Goal: Information Seeking & Learning: Check status

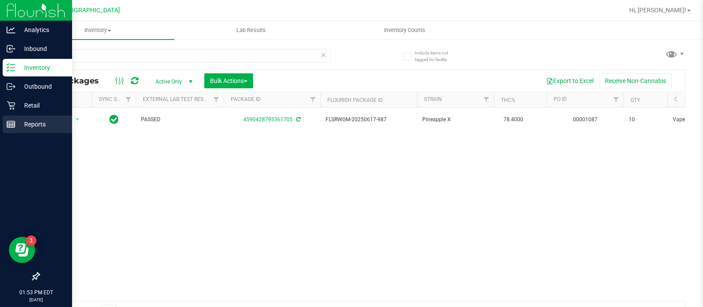
scroll to position [0, 352]
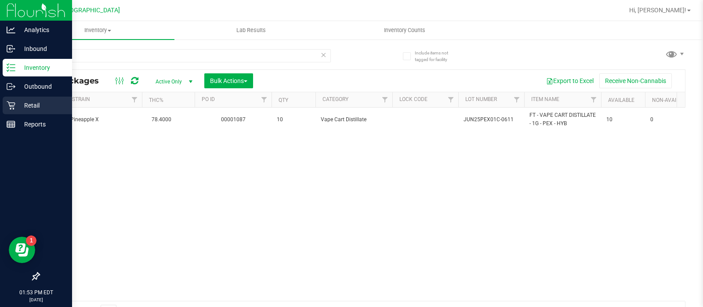
click at [46, 101] on p "Retail" at bounding box center [41, 105] width 53 height 11
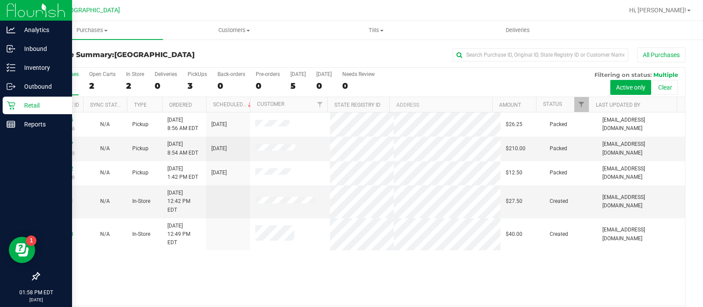
click at [42, 135] on div at bounding box center [36, 201] width 72 height 134
click at [44, 126] on p "Reports" at bounding box center [41, 124] width 53 height 11
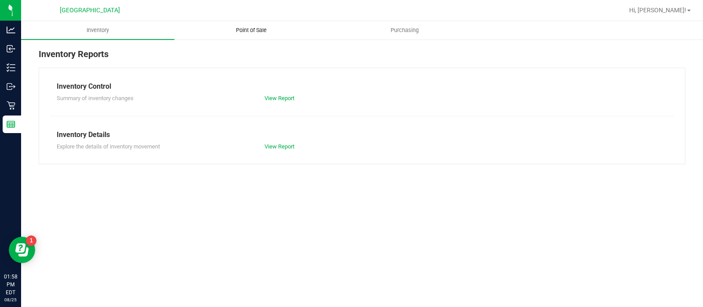
click at [257, 34] on uib-tab-heading "Point of Sale" at bounding box center [251, 31] width 152 height 18
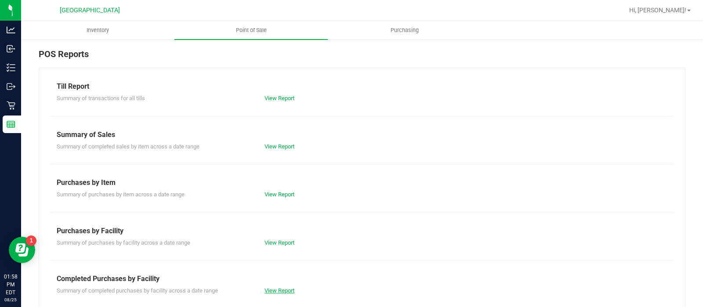
click at [288, 289] on link "View Report" at bounding box center [279, 290] width 30 height 7
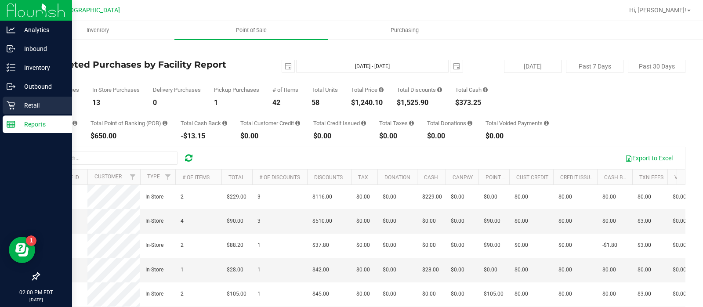
click at [0, 104] on link "Retail" at bounding box center [36, 106] width 72 height 19
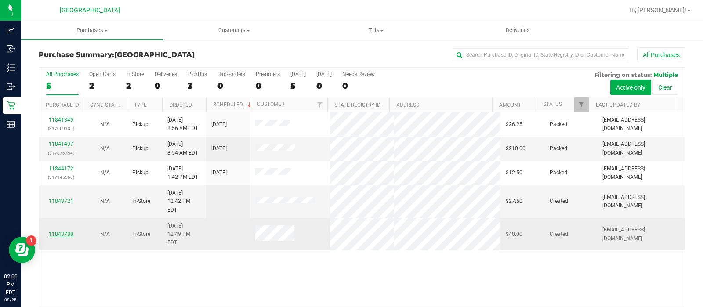
click at [66, 231] on link "11843788" at bounding box center [61, 234] width 25 height 6
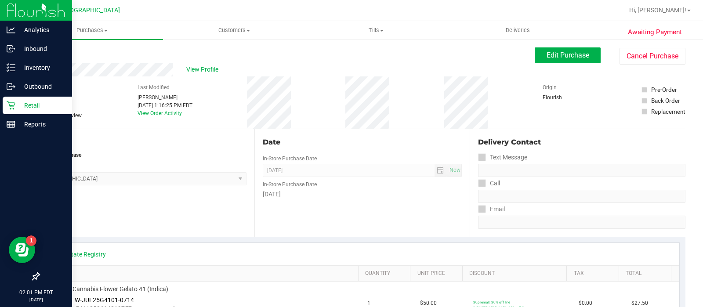
click at [15, 104] on p "Retail" at bounding box center [41, 105] width 53 height 11
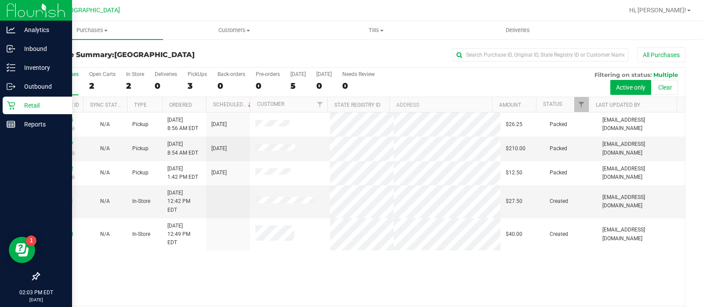
click at [1, 138] on div at bounding box center [36, 201] width 72 height 134
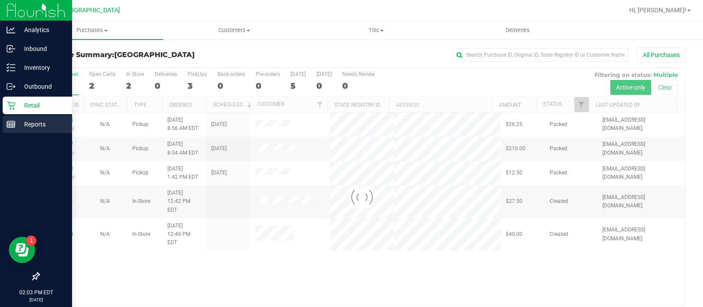
click at [14, 134] on link "Reports" at bounding box center [36, 125] width 72 height 19
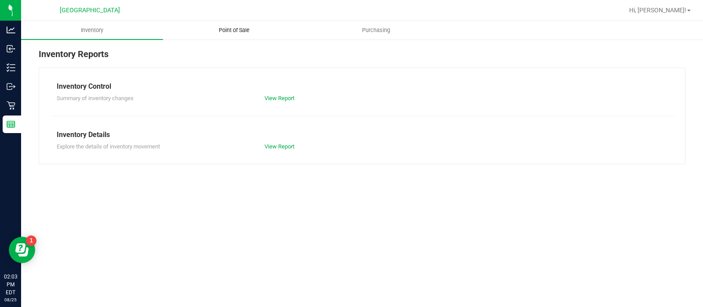
click at [252, 30] on span "Point of Sale" at bounding box center [234, 30] width 54 height 8
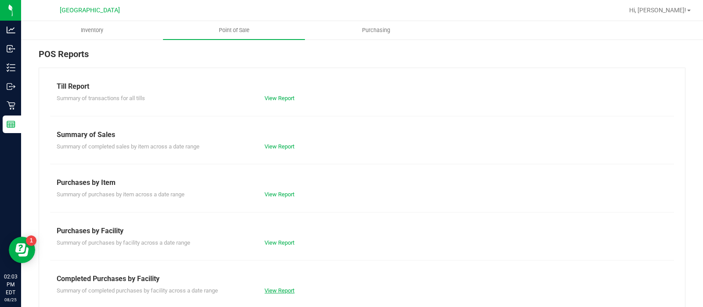
click at [273, 288] on link "View Report" at bounding box center [279, 290] width 30 height 7
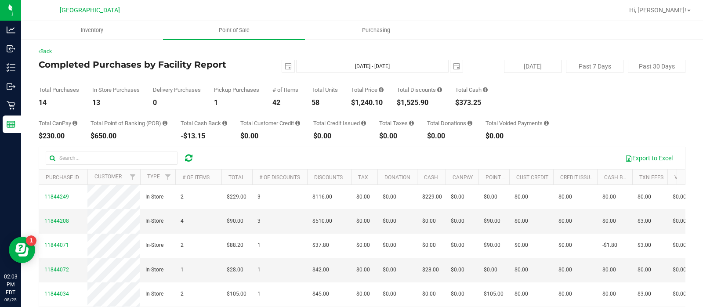
click at [426, 97] on div "Total Discounts $1,525.90" at bounding box center [419, 96] width 45 height 19
click at [481, 108] on div "Total CanPay $230.00 Total Point of Banking (POB) $650.00 Total Cash Back -$13.…" at bounding box center [362, 122] width 646 height 33
click at [481, 104] on div "$373.25" at bounding box center [471, 102] width 32 height 7
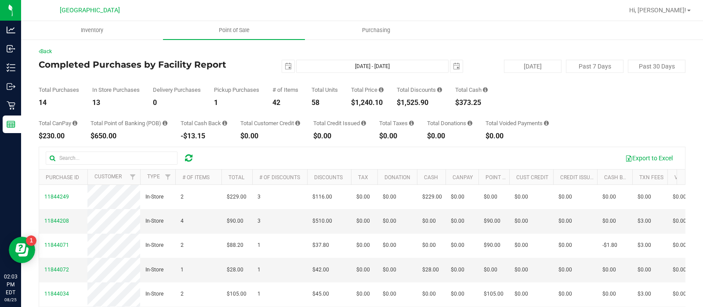
click at [481, 104] on div "$373.25" at bounding box center [471, 102] width 32 height 7
click at [93, 100] on div "13" at bounding box center [115, 102] width 47 height 7
click at [156, 100] on div "0" at bounding box center [177, 102] width 48 height 7
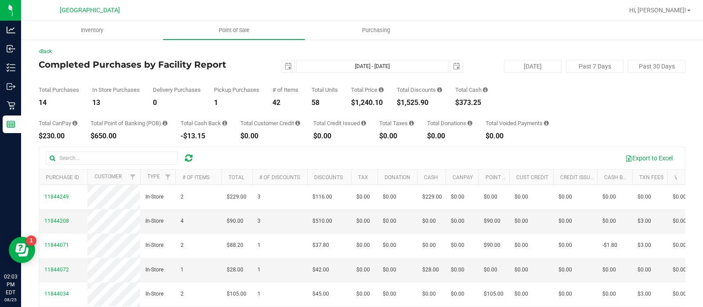
click at [281, 102] on div "42" at bounding box center [285, 102] width 26 height 7
click at [316, 101] on div "58" at bounding box center [324, 102] width 26 height 7
click at [52, 49] on link "Back" at bounding box center [45, 51] width 13 height 6
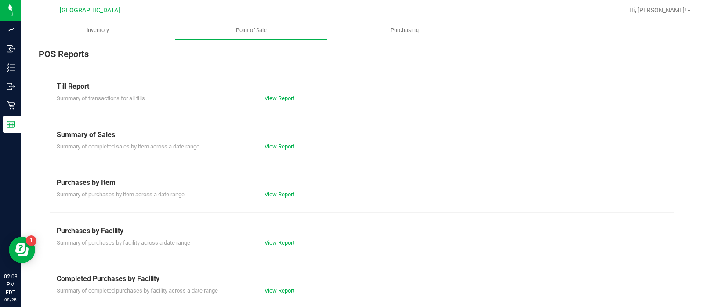
click at [52, 49] on div "POS Reports" at bounding box center [362, 57] width 646 height 20
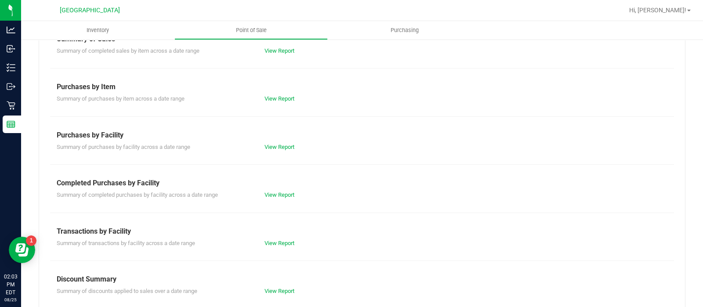
scroll to position [94, 0]
click at [279, 196] on link "View Report" at bounding box center [279, 196] width 30 height 7
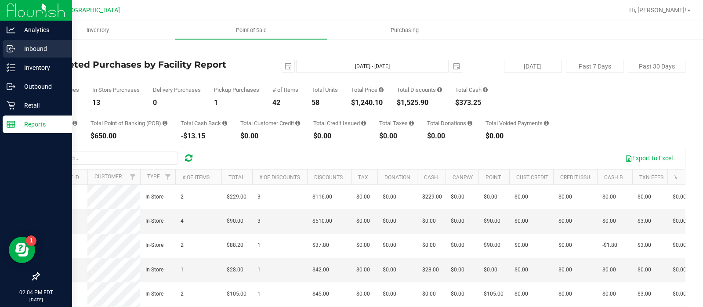
click at [50, 51] on p "Inbound" at bounding box center [41, 48] width 53 height 11
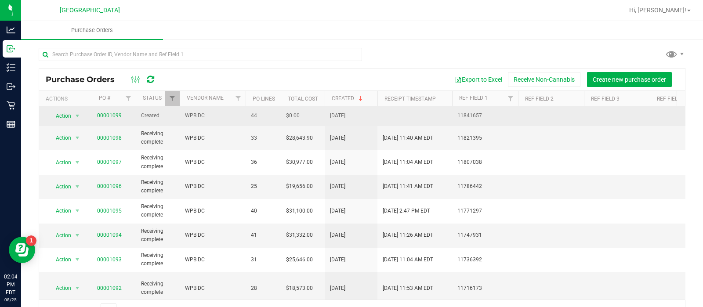
click at [121, 113] on span "00001099" at bounding box center [113, 116] width 33 height 8
click at [108, 113] on link "00001099" at bounding box center [109, 115] width 25 height 6
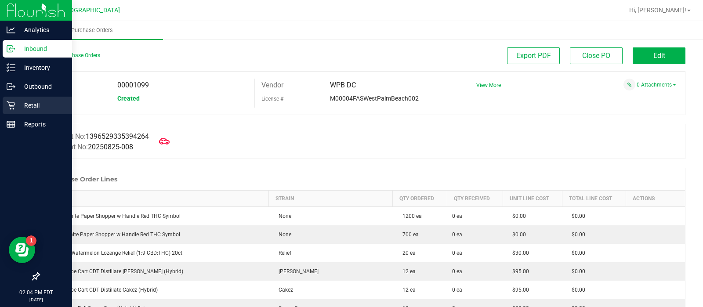
click at [16, 102] on p "Retail" at bounding box center [41, 105] width 53 height 11
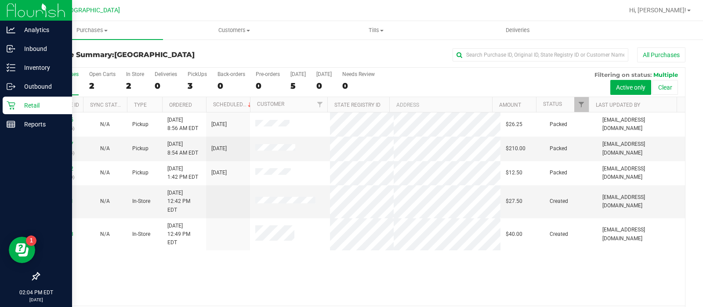
click at [44, 98] on div "Retail" at bounding box center [37, 106] width 69 height 18
click at [20, 109] on p "Retail" at bounding box center [41, 105] width 53 height 11
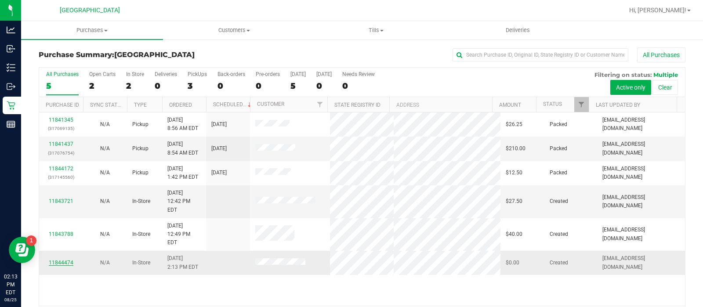
click at [55, 260] on link "11844474" at bounding box center [61, 263] width 25 height 6
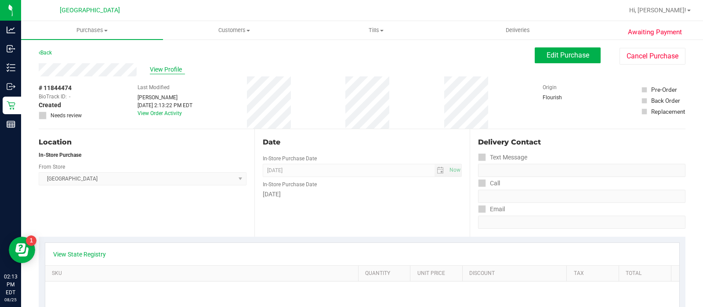
click at [169, 67] on span "View Profile" at bounding box center [167, 69] width 35 height 9
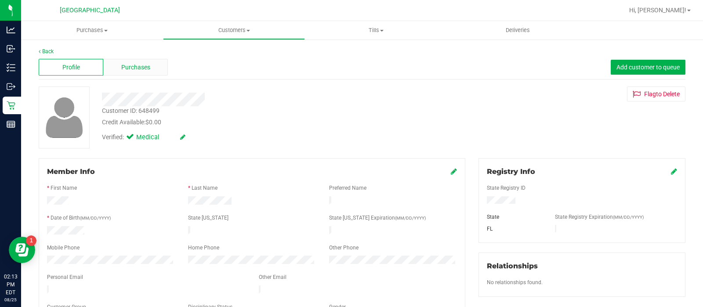
click at [164, 71] on div "Purchases" at bounding box center [135, 67] width 65 height 17
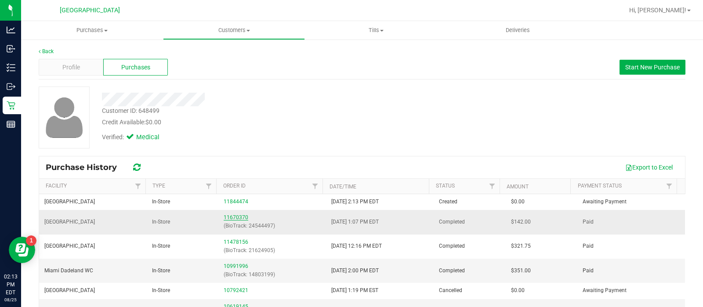
click at [236, 219] on link "11670370" at bounding box center [236, 217] width 25 height 6
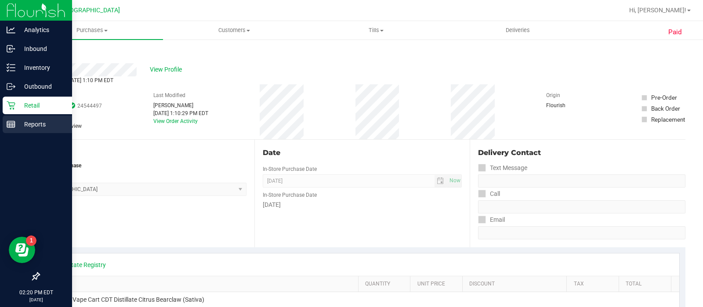
click at [18, 120] on p "Reports" at bounding box center [41, 124] width 53 height 11
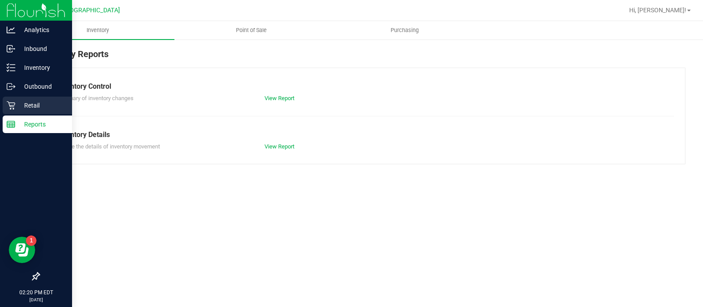
click at [13, 103] on icon at bounding box center [11, 105] width 9 height 9
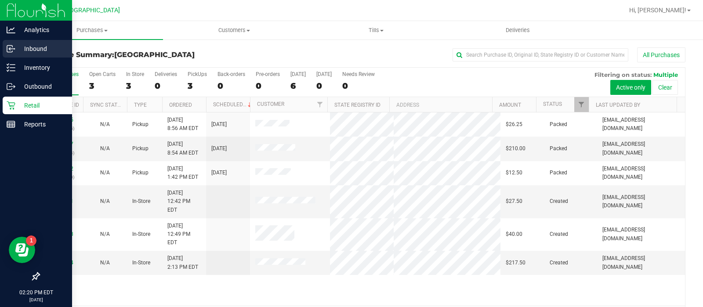
click at [51, 54] on p "Inbound" at bounding box center [41, 48] width 53 height 11
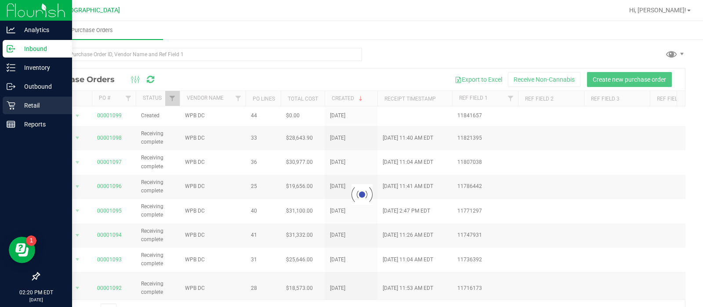
click at [35, 105] on p "Retail" at bounding box center [41, 105] width 53 height 11
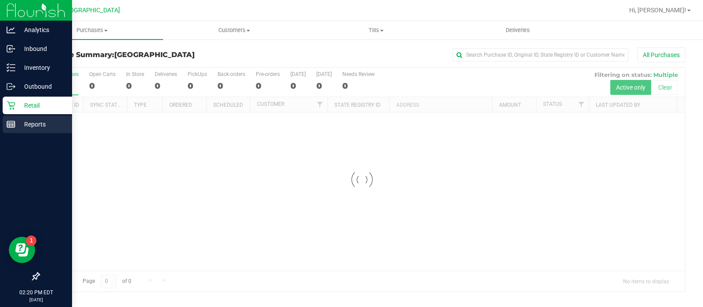
click at [41, 125] on p "Reports" at bounding box center [41, 124] width 53 height 11
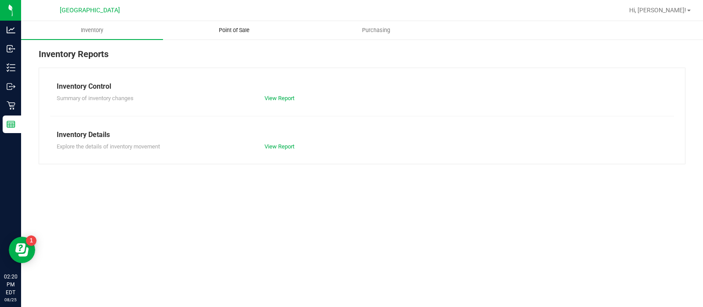
click at [244, 38] on uib-tab-heading "Point of Sale" at bounding box center [233, 31] width 141 height 18
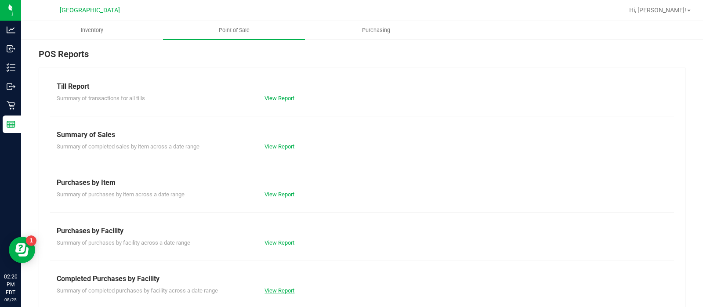
click at [285, 294] on div "View Report" at bounding box center [310, 290] width 104 height 9
click at [285, 293] on link "View Report" at bounding box center [279, 290] width 30 height 7
